Goal: Transaction & Acquisition: Book appointment/travel/reservation

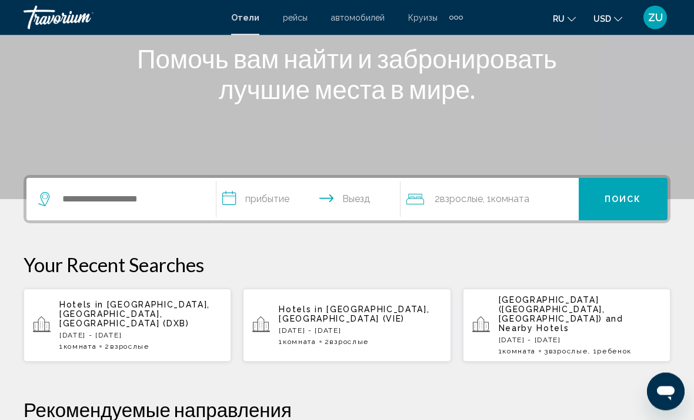
scroll to position [152, 0]
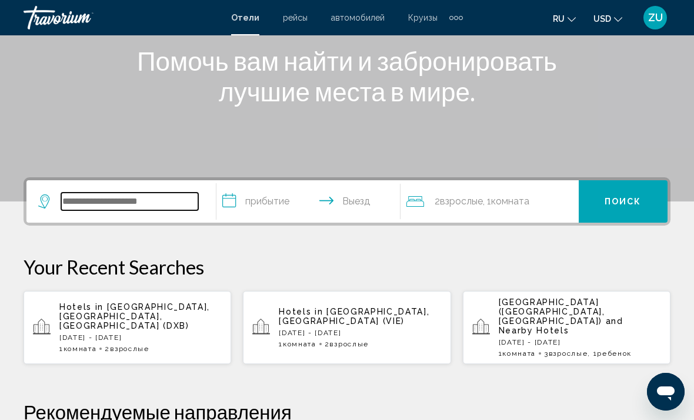
click at [88, 198] on input "Search widget" at bounding box center [129, 201] width 137 height 18
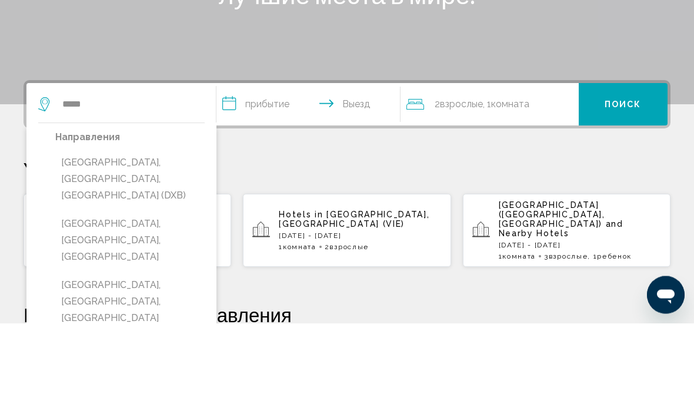
click at [145, 248] on button "[GEOGRAPHIC_DATA], [GEOGRAPHIC_DATA], [GEOGRAPHIC_DATA] (DXB)" at bounding box center [129, 275] width 149 height 55
type input "**********"
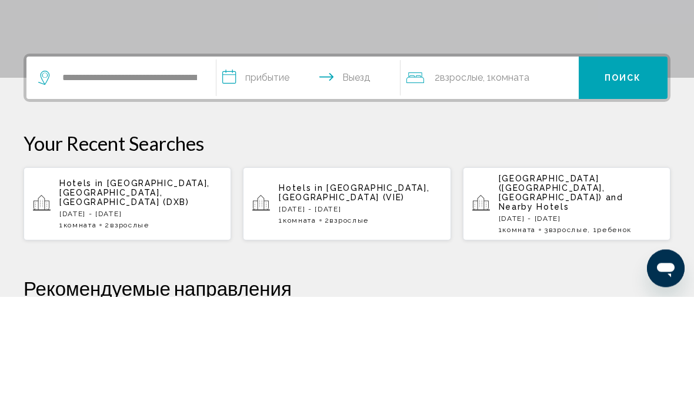
click at [258, 180] on input "**********" at bounding box center [311, 203] width 189 height 46
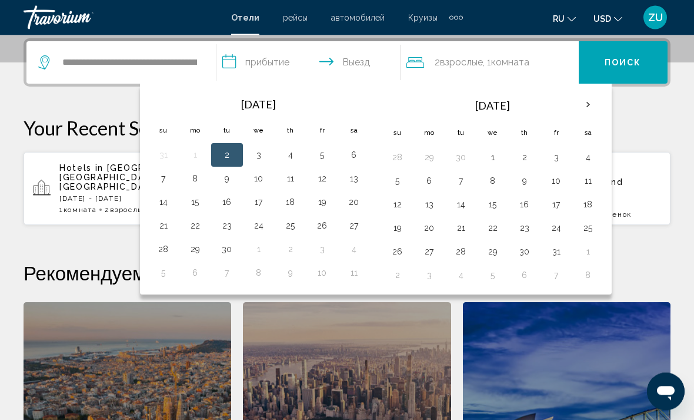
scroll to position [291, 0]
click at [352, 225] on button "27" at bounding box center [354, 225] width 19 height 16
click at [223, 248] on button "30" at bounding box center [227, 249] width 19 height 16
type input "**********"
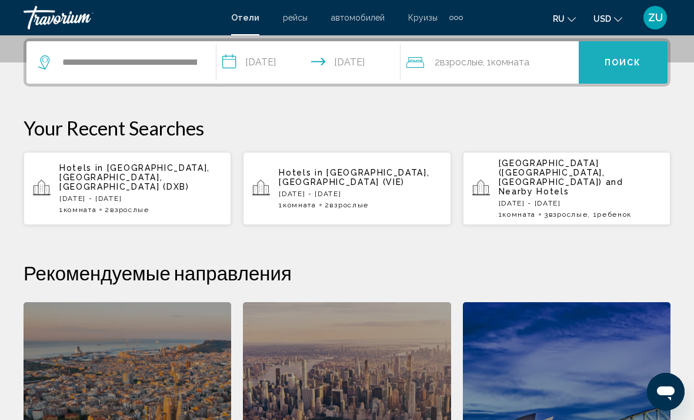
click at [612, 72] on button "Поиск" at bounding box center [623, 62] width 89 height 42
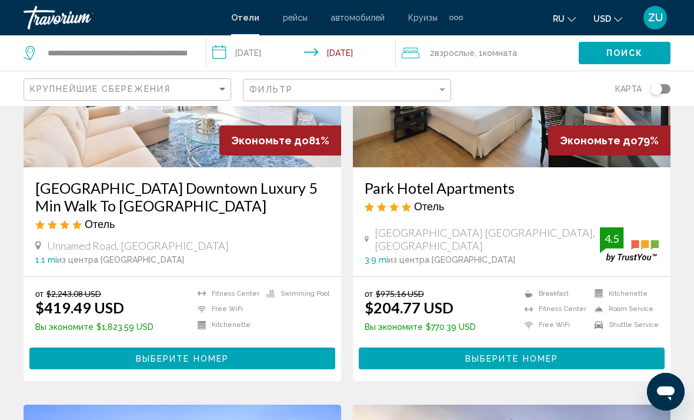
scroll to position [168, 0]
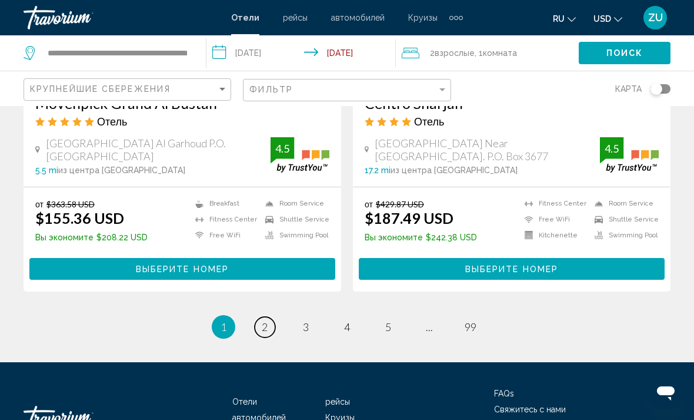
click at [262, 320] on span "2" at bounding box center [265, 326] width 6 height 13
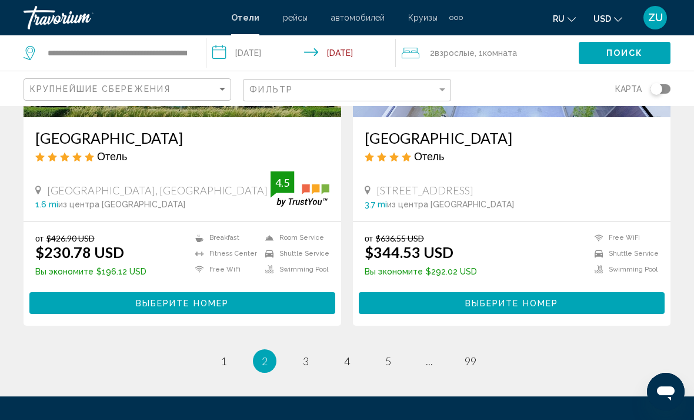
scroll to position [2403, 0]
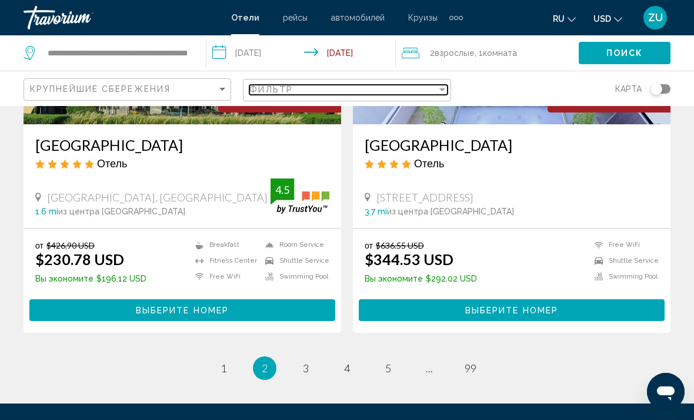
click at [298, 92] on div "Фильтр" at bounding box center [342, 89] width 187 height 9
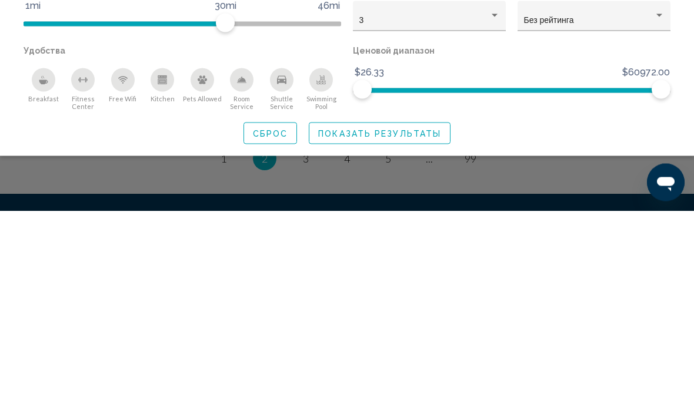
scroll to position [2405, 0]
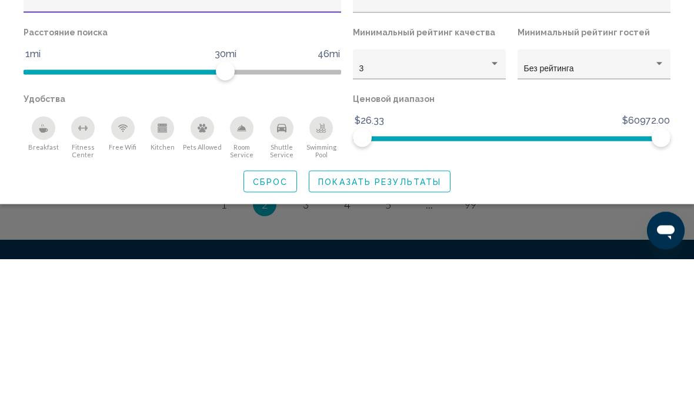
click at [480, 225] on div "3" at bounding box center [425, 229] width 130 height 9
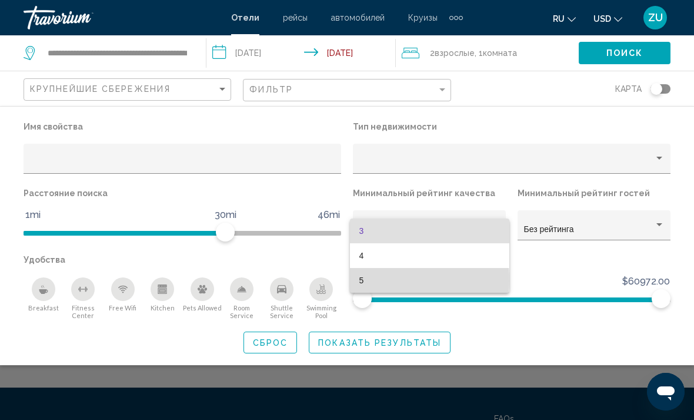
click at [360, 280] on span "5" at bounding box center [430, 280] width 141 height 25
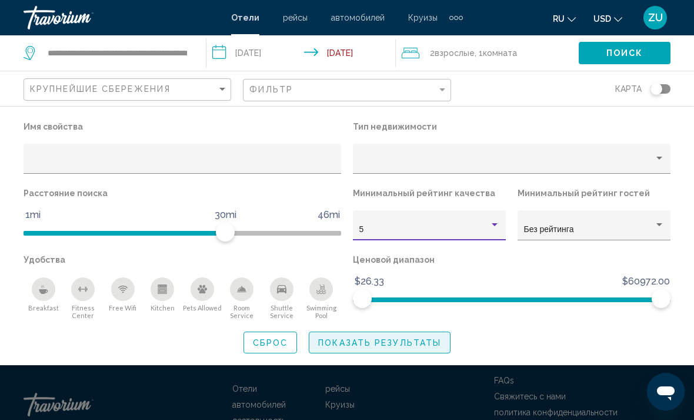
click at [381, 340] on span "Показать результаты" at bounding box center [379, 342] width 123 height 9
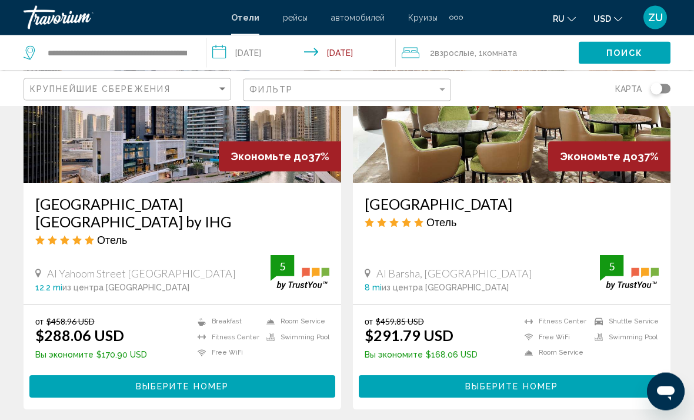
scroll to position [573, 0]
click at [337, 55] on input "**********" at bounding box center [304, 54] width 194 height 39
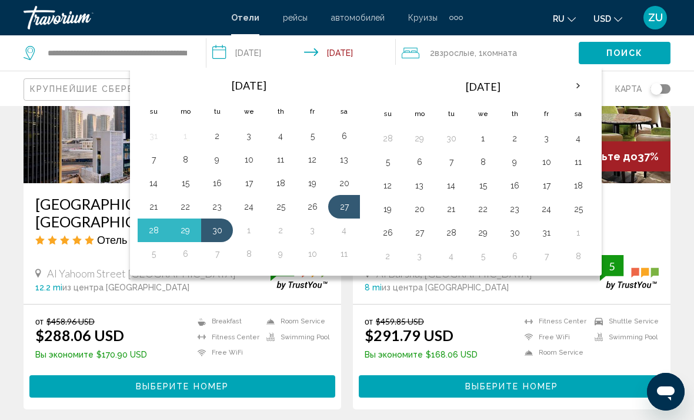
click at [342, 181] on button "20" at bounding box center [344, 183] width 19 height 16
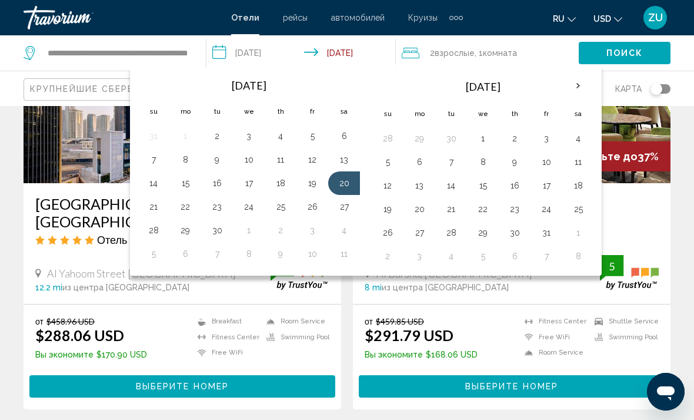
click at [340, 207] on button "27" at bounding box center [344, 206] width 19 height 16
type input "**********"
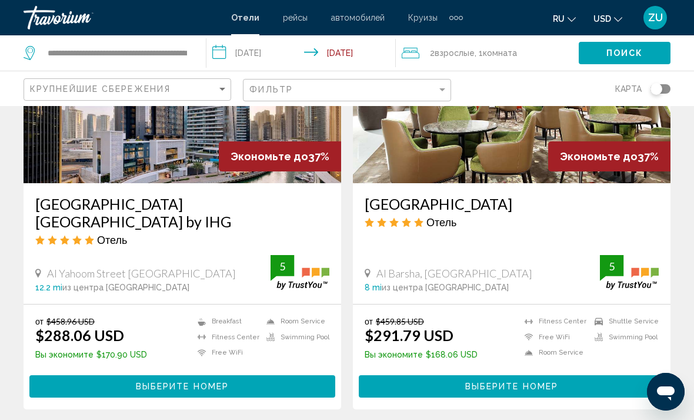
click at [601, 51] on button "Поиск" at bounding box center [625, 53] width 92 height 22
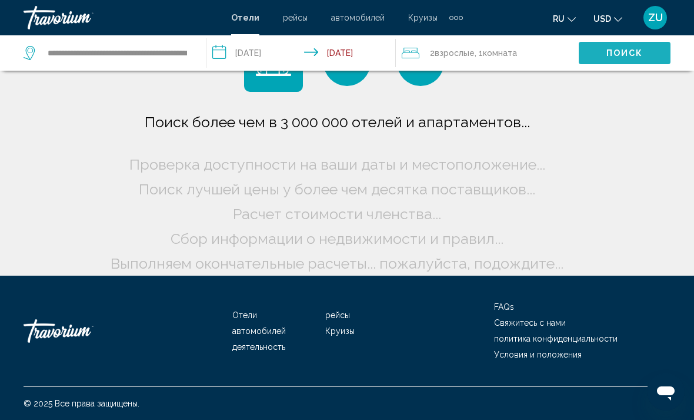
scroll to position [18, 0]
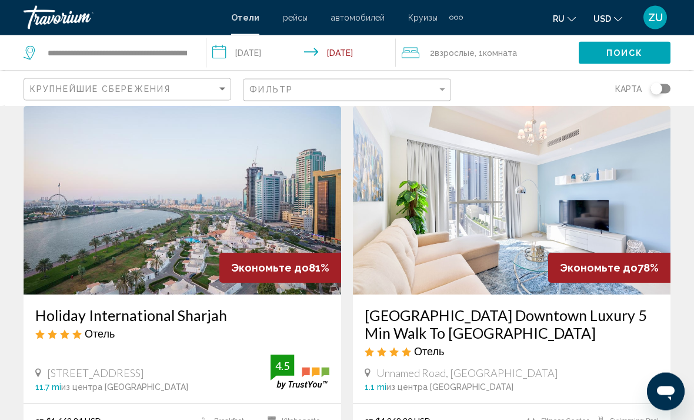
scroll to position [40, 0]
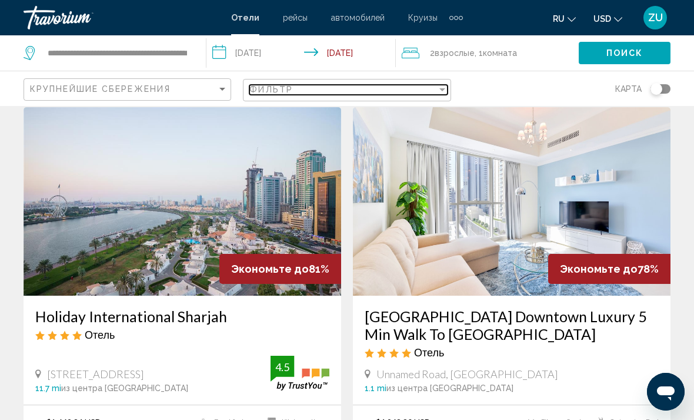
click at [438, 90] on div "Filter" at bounding box center [442, 89] width 11 height 9
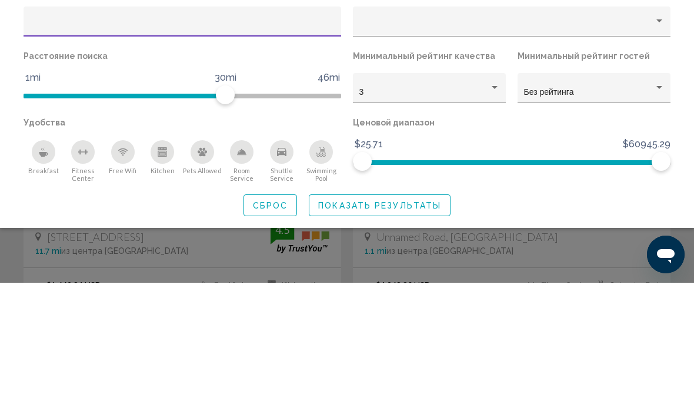
click at [491, 220] on div "Hotel Filters" at bounding box center [495, 224] width 11 height 9
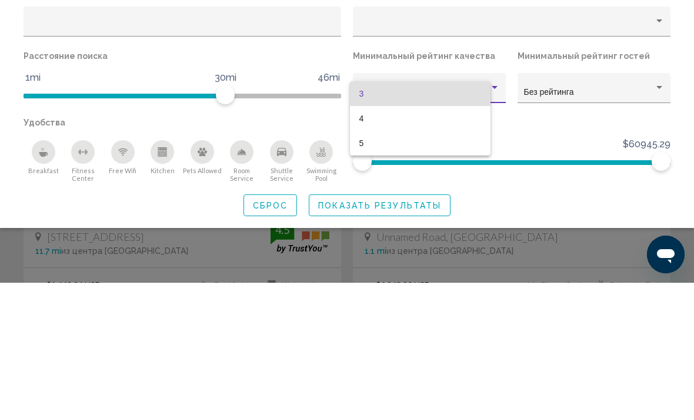
scroll to position [177, 0]
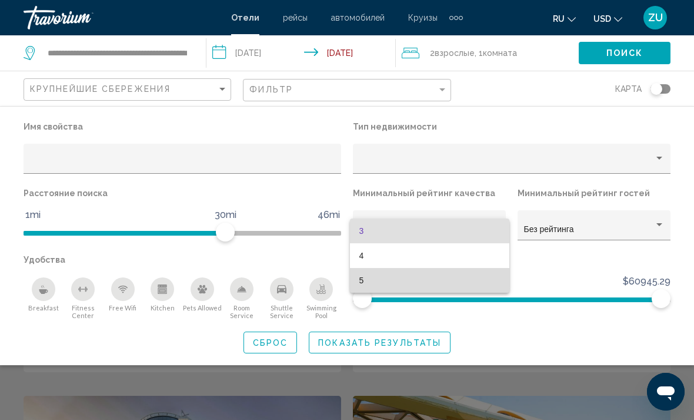
click at [360, 282] on span "5" at bounding box center [430, 280] width 141 height 25
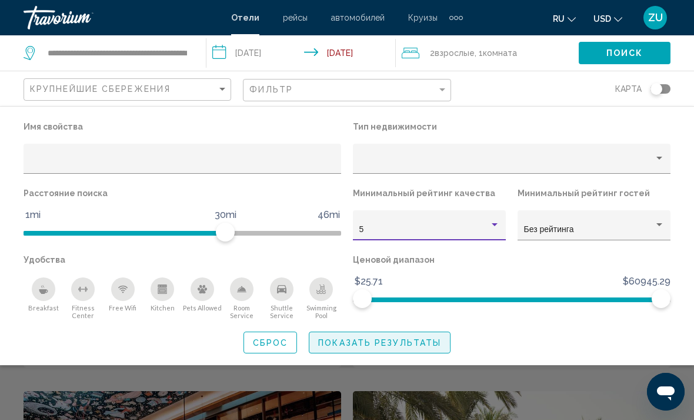
click at [379, 341] on span "Показать результаты" at bounding box center [379, 342] width 123 height 9
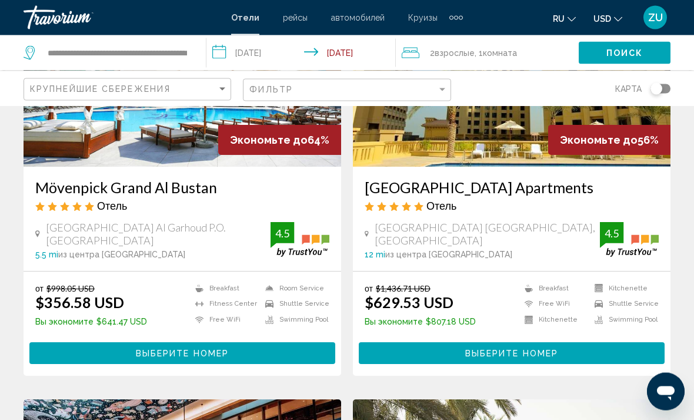
scroll to position [167, 0]
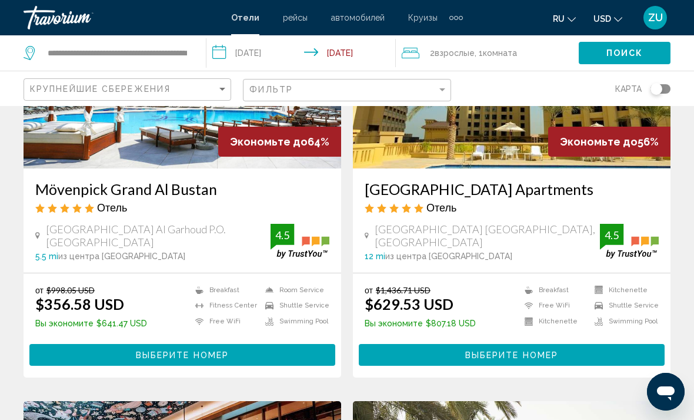
click at [499, 354] on span "Выберите номер" at bounding box center [511, 354] width 93 height 9
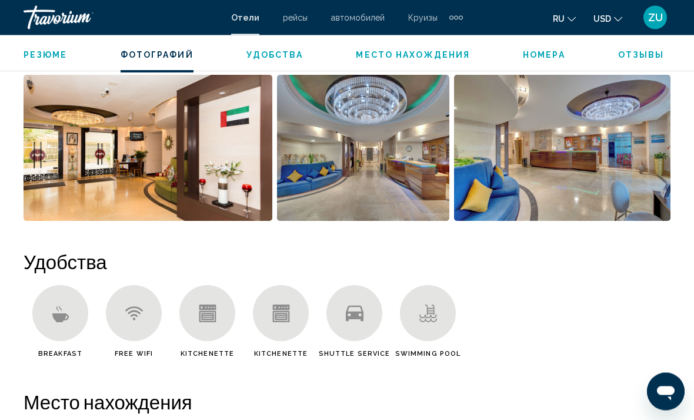
scroll to position [961, 0]
